Goal: Information Seeking & Learning: Find specific fact

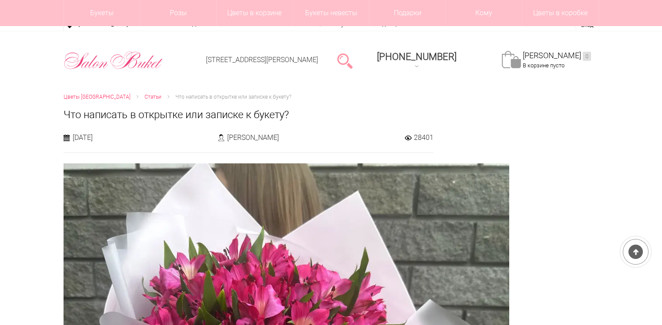
scroll to position [522, 0]
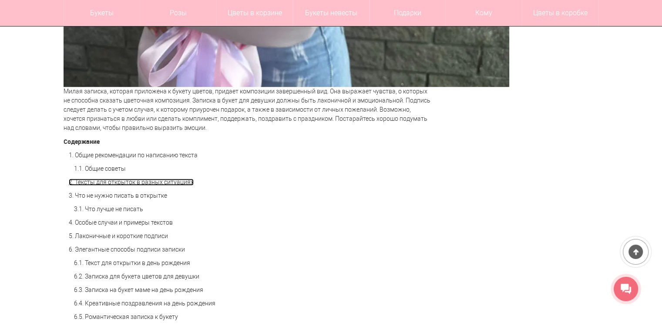
click at [118, 184] on link "2. Тексты для открыток в разных ситуациях" at bounding box center [131, 182] width 125 height 7
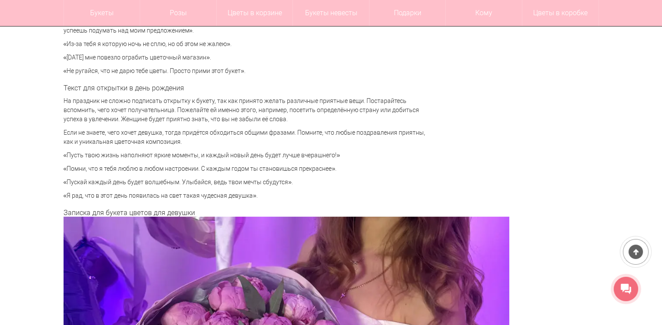
scroll to position [2188, 0]
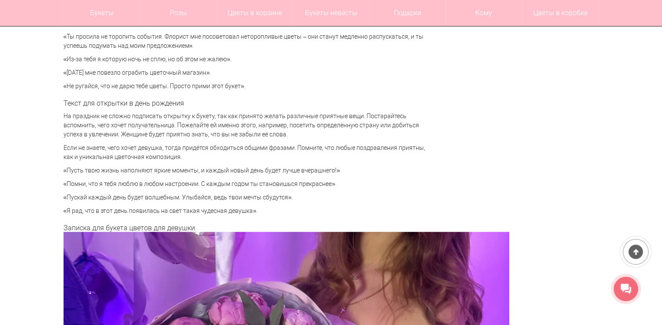
drag, startPoint x: 68, startPoint y: 171, endPoint x: 334, endPoint y: 167, distance: 266.2
click at [334, 167] on p "«Пусть твою жизнь наполняют яркие моменты, и каждый новый день будет лучше вчер…" at bounding box center [248, 170] width 370 height 9
click at [210, 183] on p "«Помни, что я тебя люблю в любом настроении. С каждым годом ты становишься прек…" at bounding box center [248, 184] width 370 height 9
drag, startPoint x: 67, startPoint y: 170, endPoint x: 334, endPoint y: 164, distance: 268.0
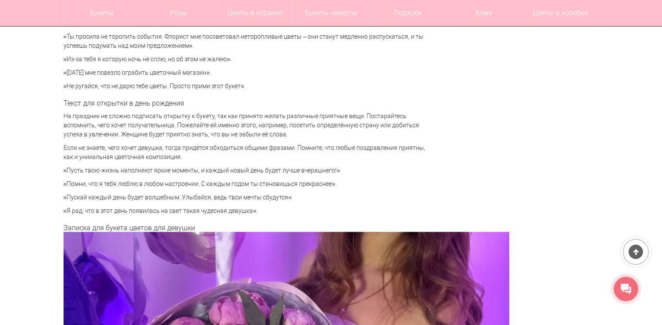
copy p "Пусть твою жизнь наполняют яркие моменты, и каждый новый день будет лучше вчера…"
